Goal: Communication & Community: Answer question/provide support

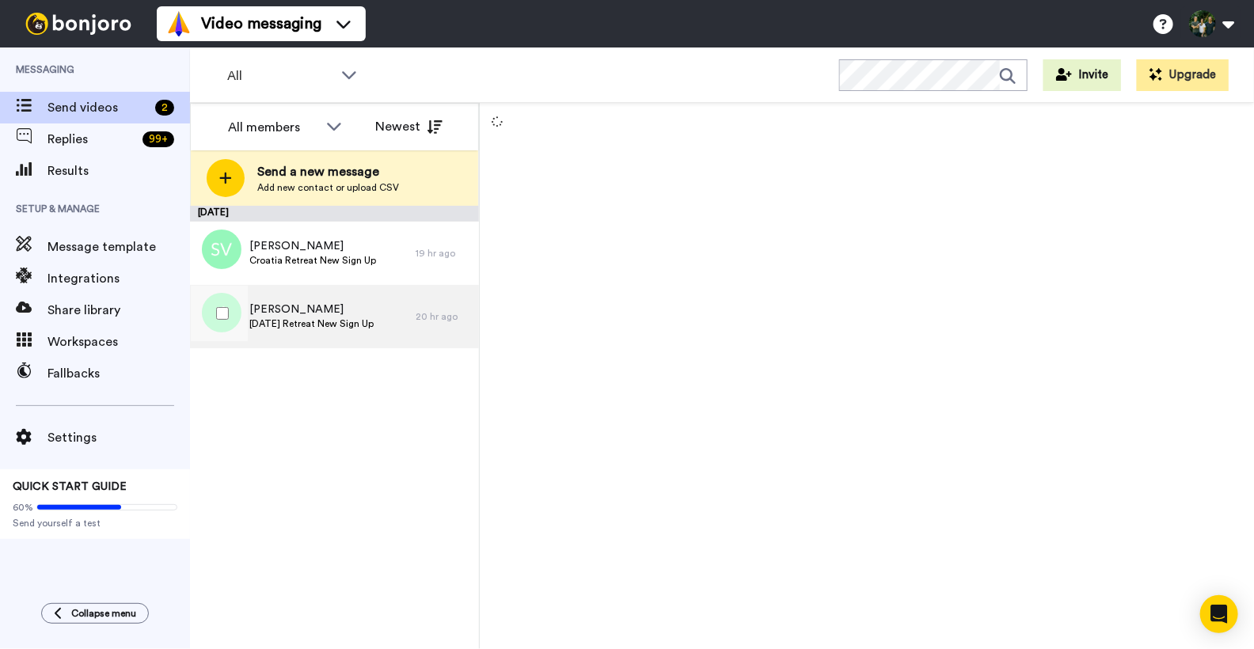
click at [317, 298] on div "[PERSON_NAME] [DATE] Retreat New Sign Up" at bounding box center [303, 316] width 226 height 63
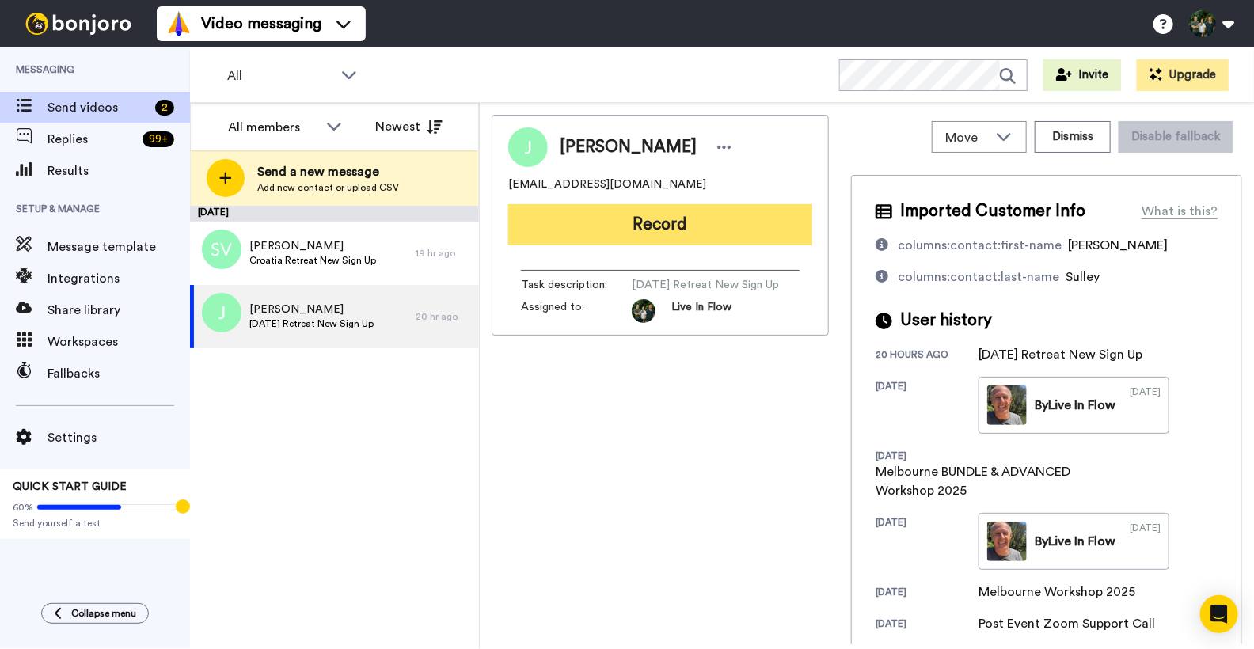
click at [658, 230] on button "Record" at bounding box center [660, 224] width 304 height 41
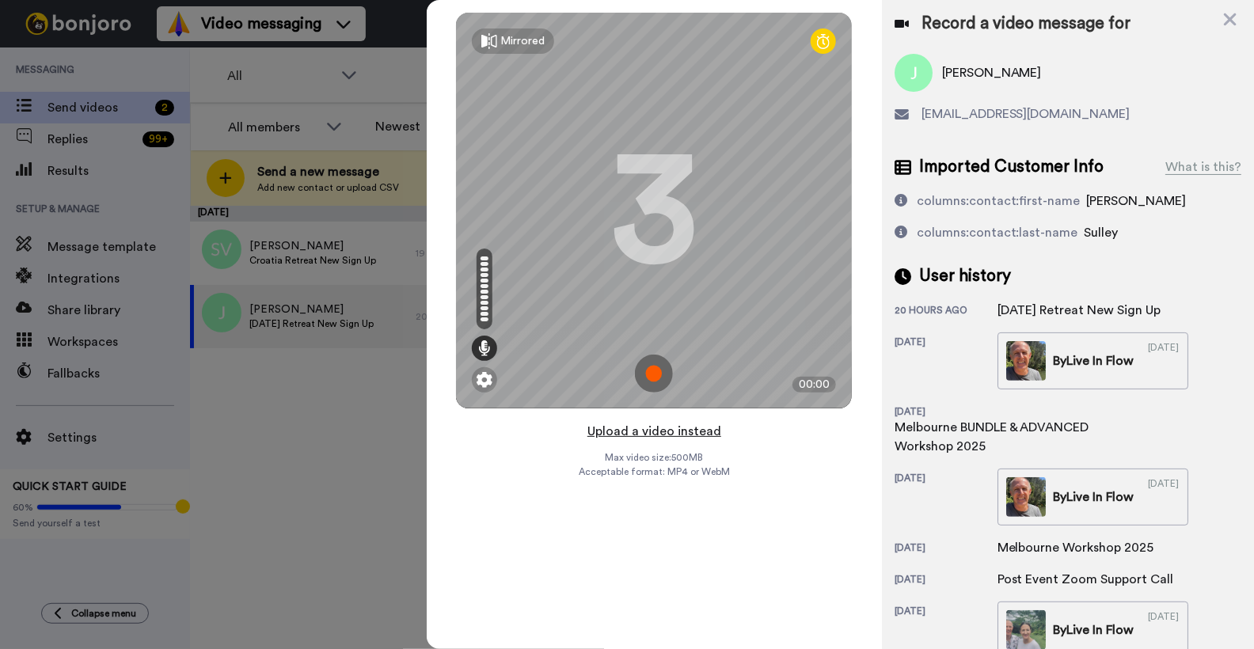
click at [660, 432] on button "Upload a video instead" at bounding box center [653, 431] width 143 height 21
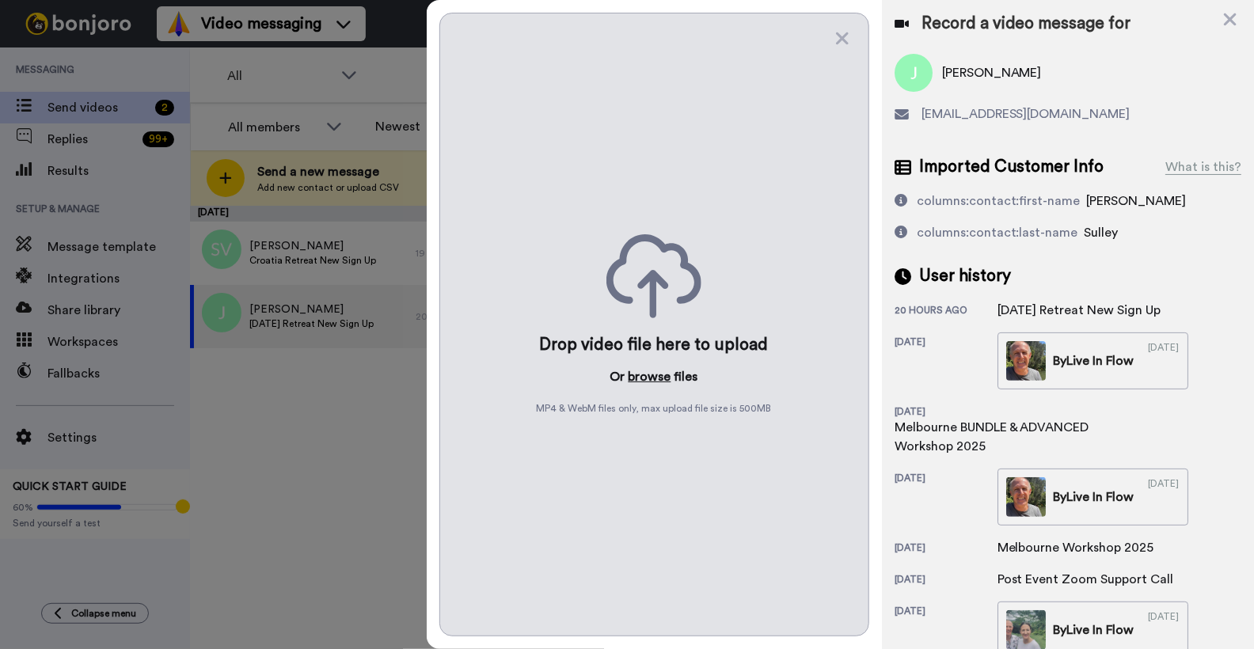
click at [660, 380] on button "browse" at bounding box center [649, 376] width 43 height 19
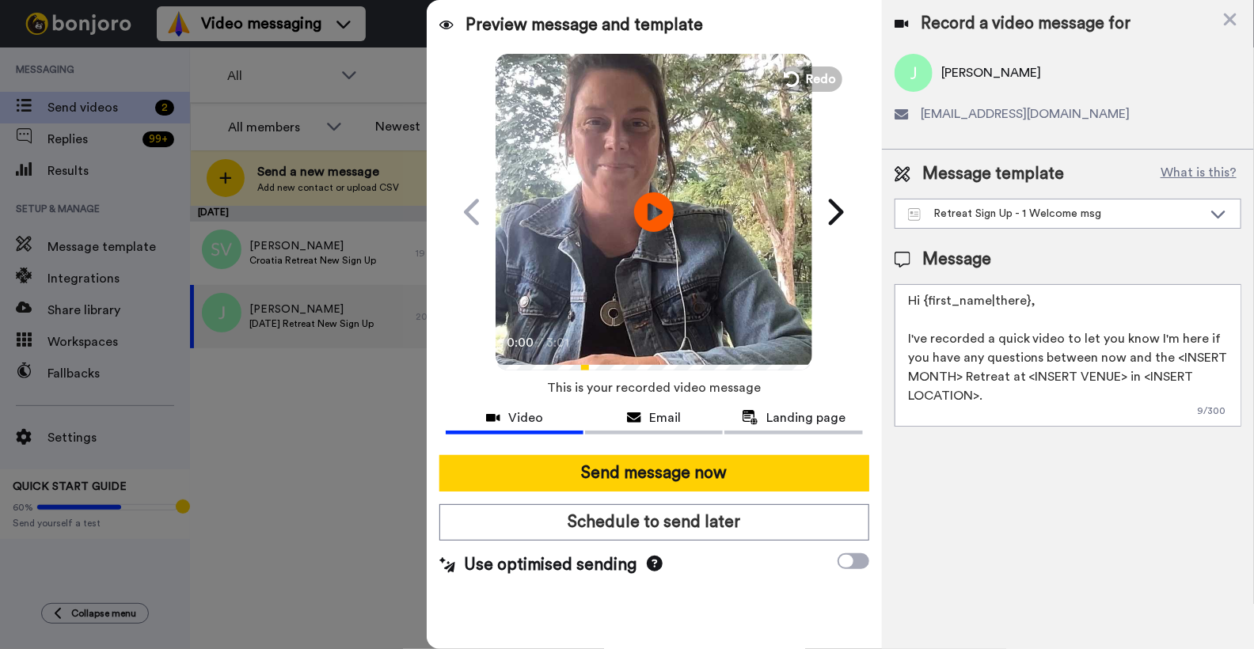
click at [961, 376] on textarea "Hi {first_name|there}, I've recorded a quick video to let you know I'm here if …" at bounding box center [1067, 355] width 347 height 142
click at [1095, 373] on textarea "Hi {first_name|there}, I've recorded a quick video to let you know I'm here if …" at bounding box center [1067, 355] width 347 height 142
click at [977, 394] on textarea "Hi {first_name|there}, I've recorded a quick video to let you know I'm here if …" at bounding box center [1067, 355] width 347 height 142
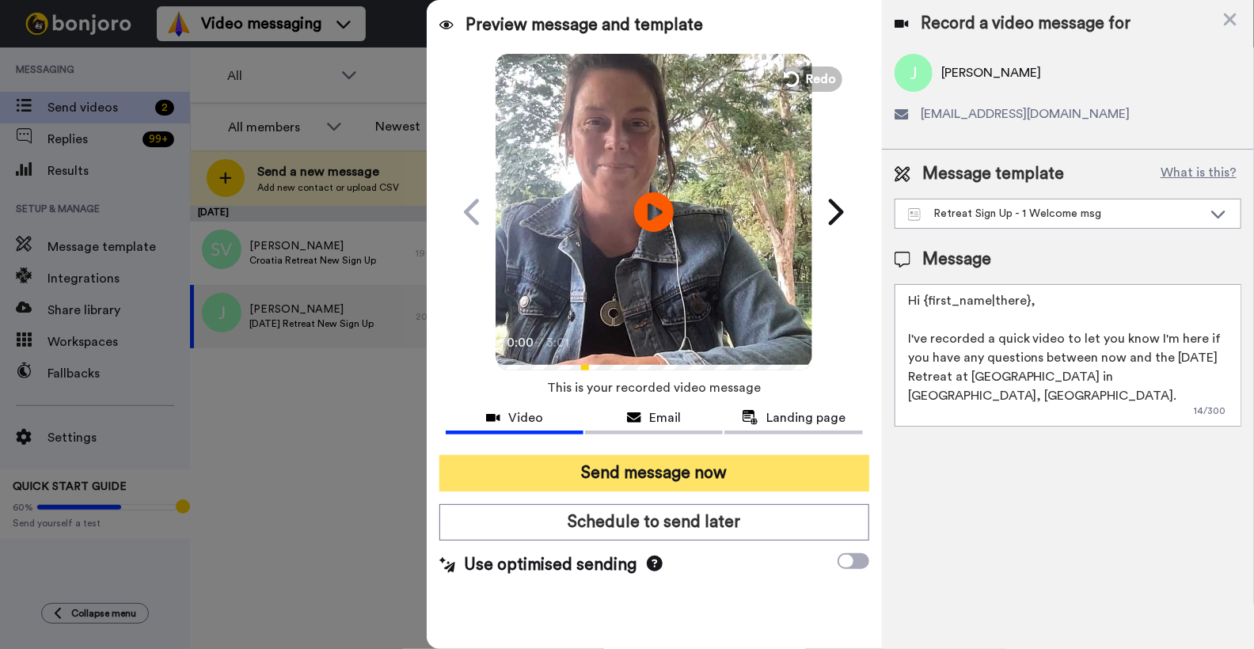
type textarea "Hi {first_name|there}, I've recorded a quick video to let you know I'm here if …"
click at [695, 470] on button "Send message now" at bounding box center [654, 473] width 430 height 36
